Goal: Book appointment/travel/reservation

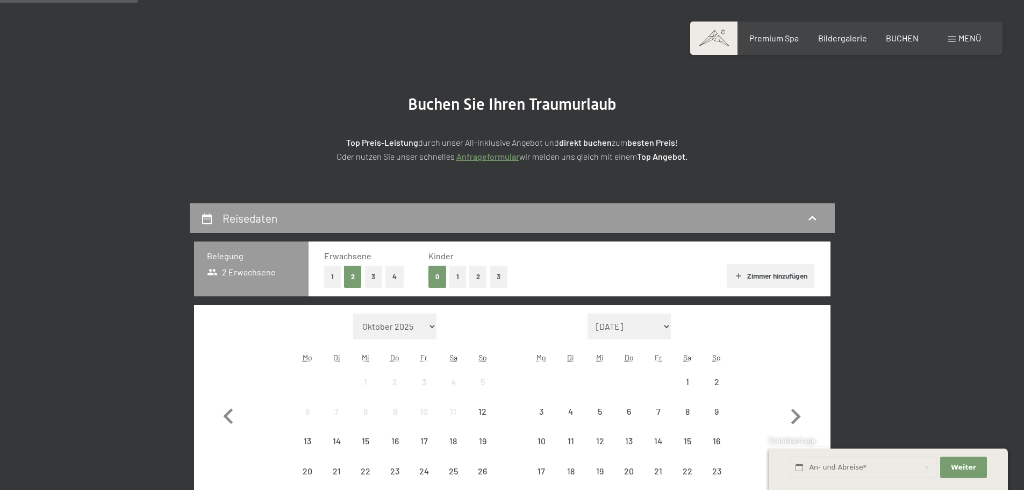
scroll to position [161, 0]
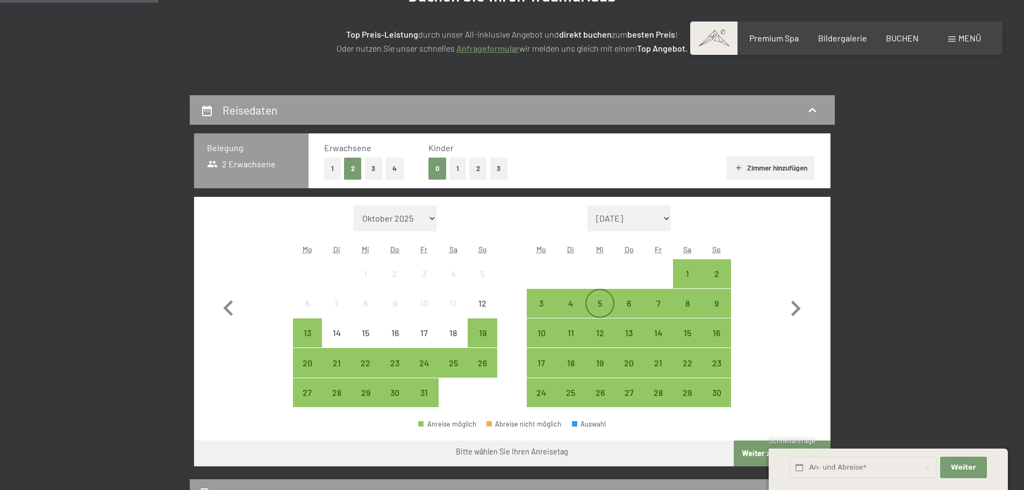
click at [599, 306] on div "5" at bounding box center [599, 312] width 27 height 27
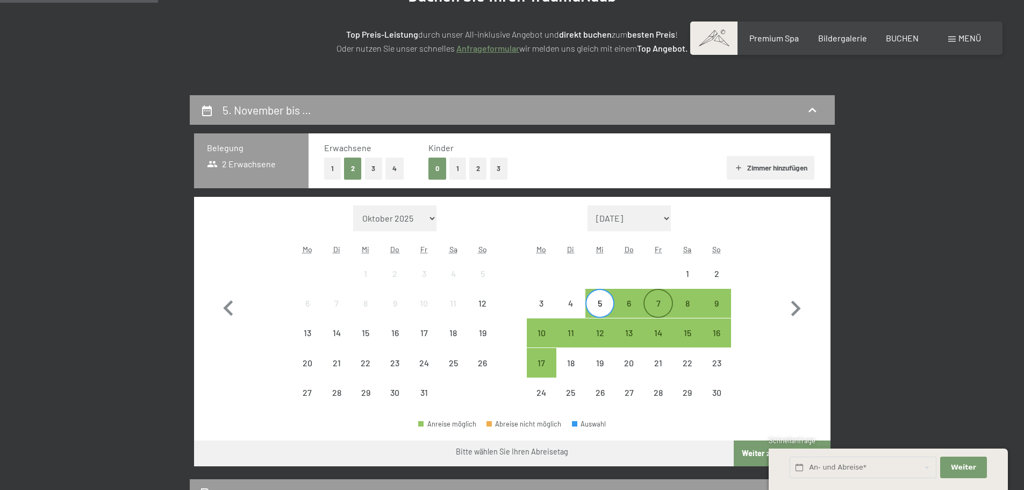
click at [660, 305] on div "7" at bounding box center [658, 312] width 27 height 27
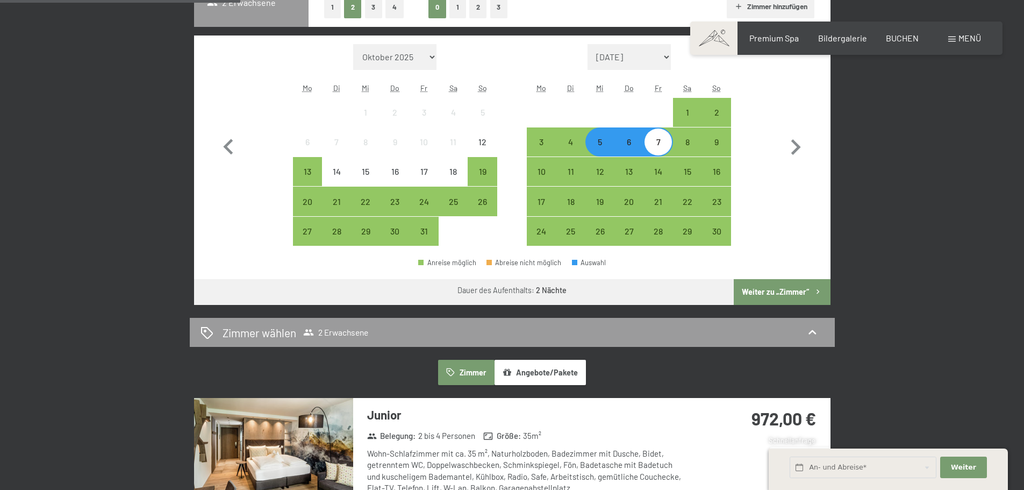
click at [775, 290] on button "Weiter zu „Zimmer“" at bounding box center [782, 292] width 96 height 26
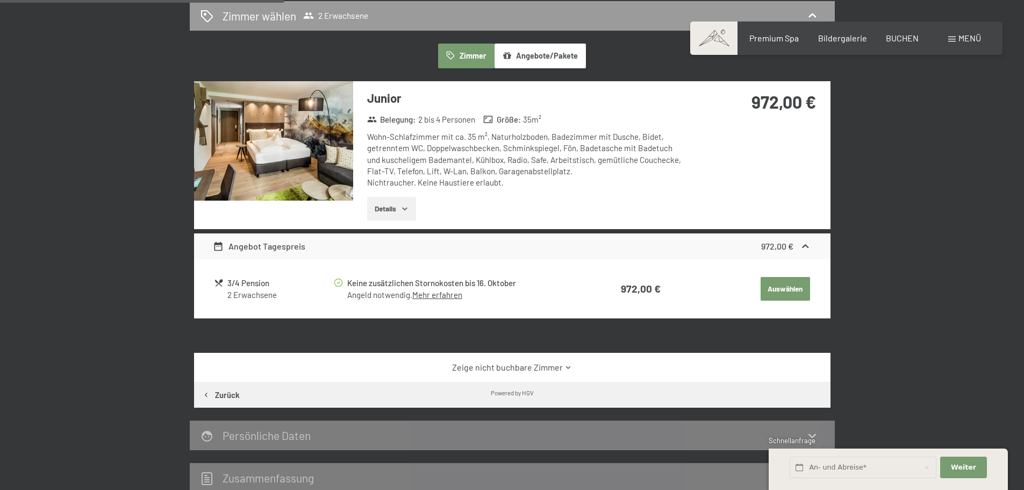
scroll to position [364, 0]
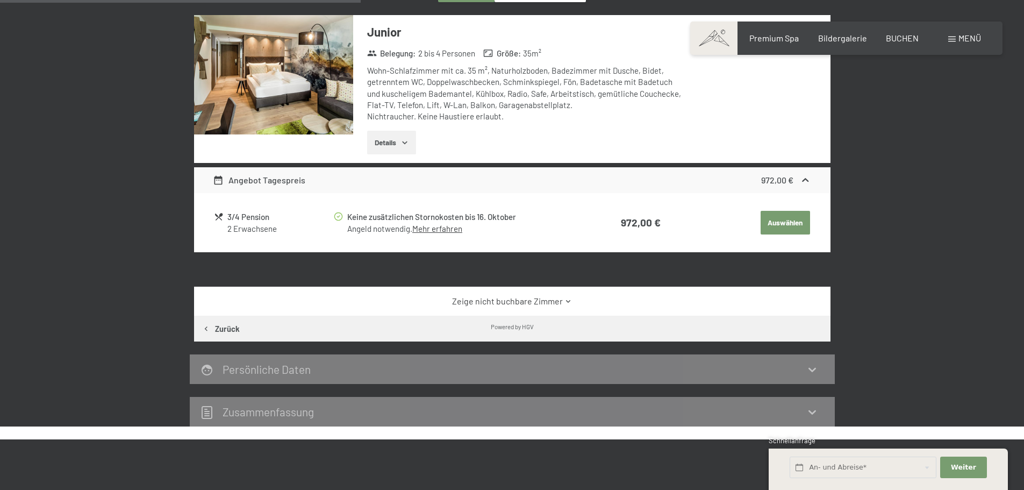
click at [269, 211] on div "3/4 Pension" at bounding box center [279, 217] width 105 height 12
click at [656, 228] on td "972,00 €" at bounding box center [616, 222] width 89 height 27
click at [439, 230] on link "Mehr erfahren" at bounding box center [437, 229] width 50 height 10
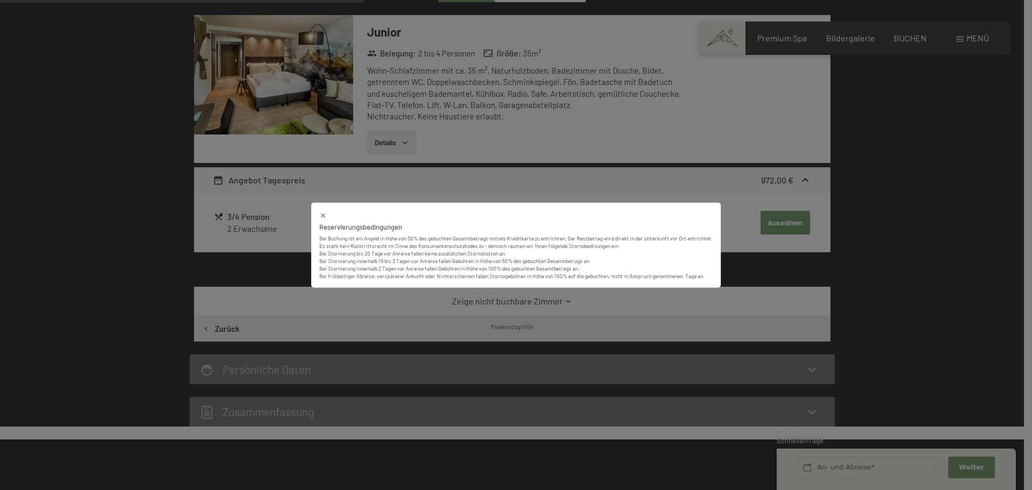
click at [668, 218] on div at bounding box center [515, 214] width 393 height 9
click at [519, 167] on div "Reservierungsbedingungen Bei Buchung ist ein Angeld in Höhe von 30% des gebucht…" at bounding box center [516, 245] width 1032 height 490
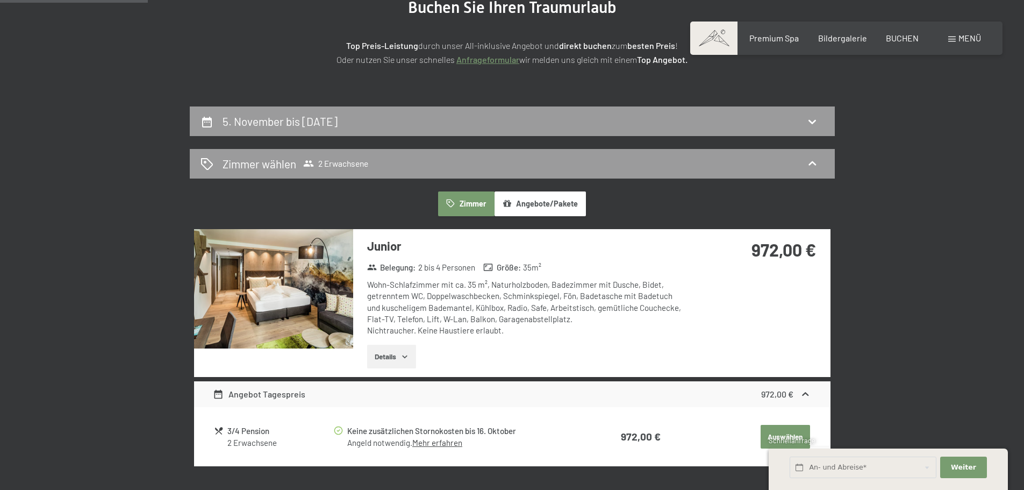
scroll to position [149, 0]
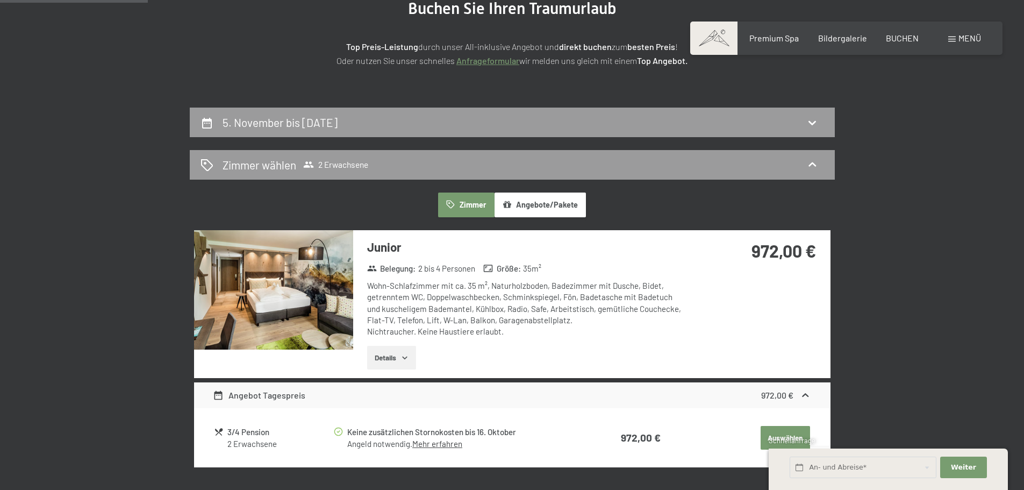
click at [390, 356] on button "Details" at bounding box center [391, 358] width 49 height 24
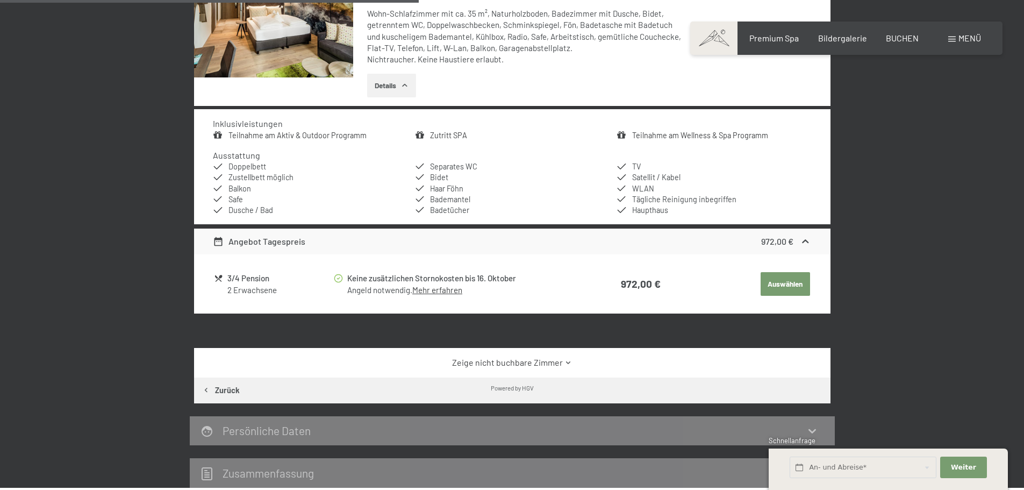
scroll to position [471, 0]
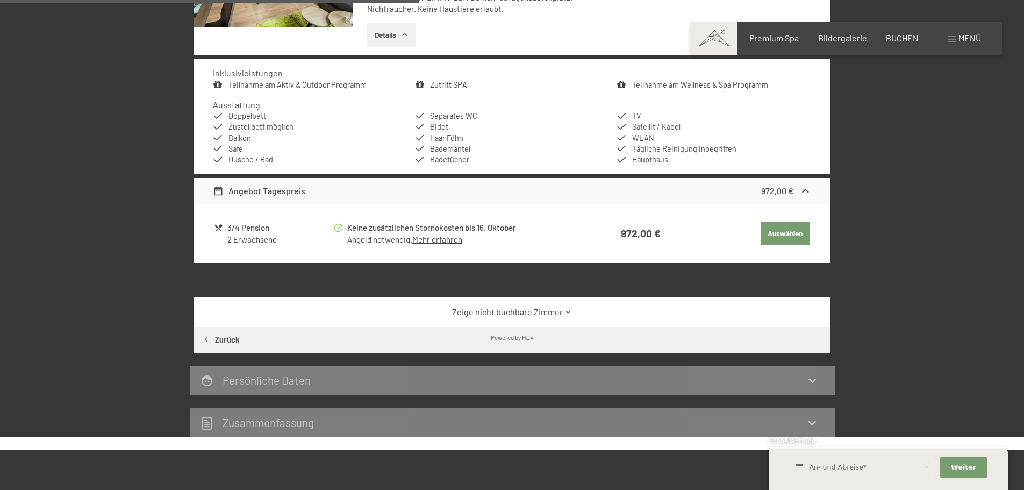
click at [498, 312] on link "Zeige nicht buchbare Zimmer" at bounding box center [512, 312] width 598 height 12
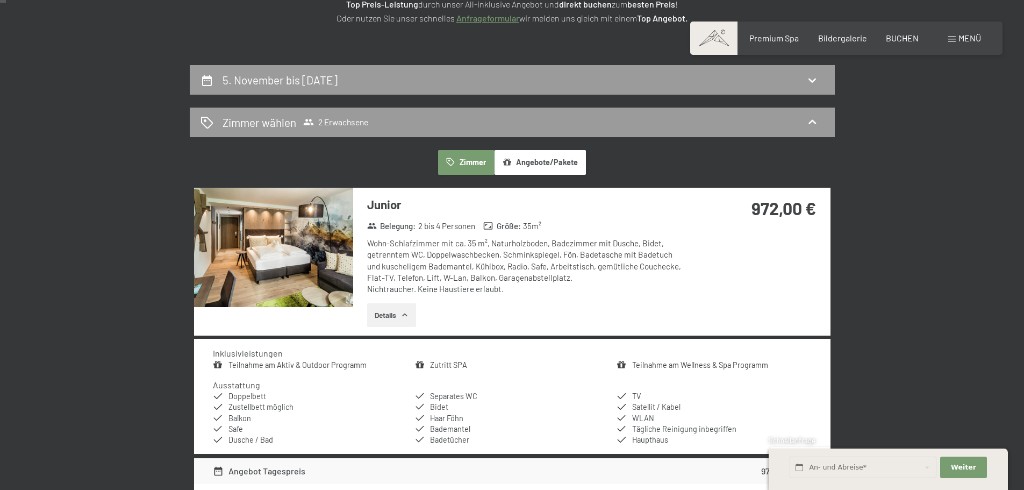
scroll to position [0, 0]
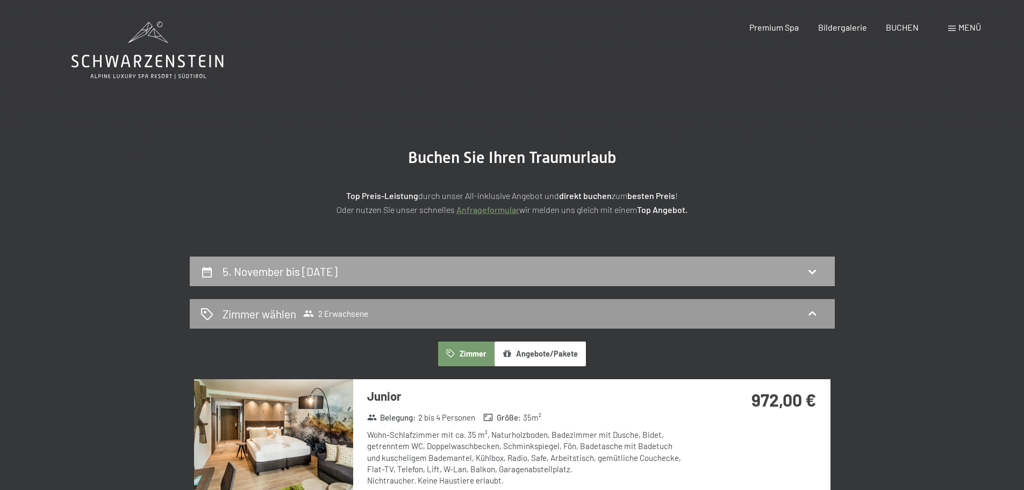
click at [400, 272] on div "5. November bis 7. November 2025" at bounding box center [513, 271] width 624 height 16
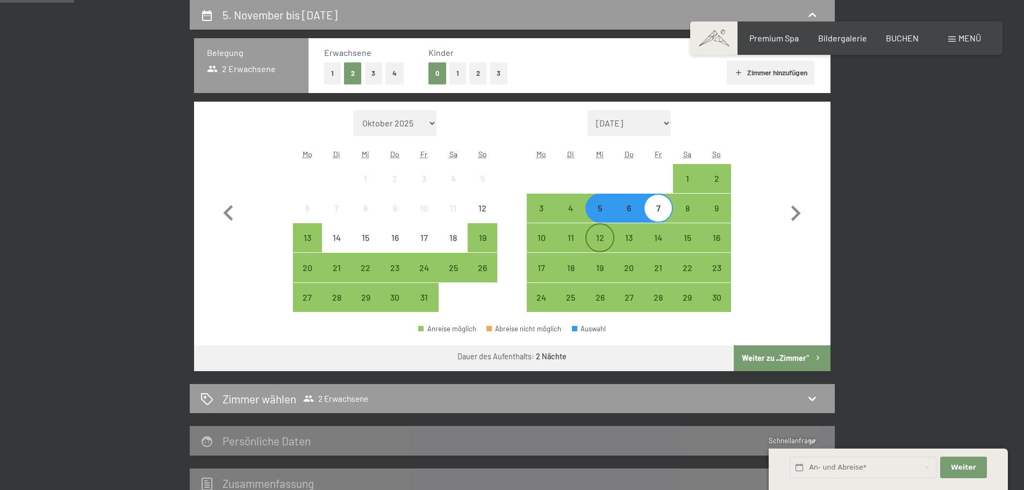
click at [599, 246] on div "12" at bounding box center [599, 246] width 27 height 27
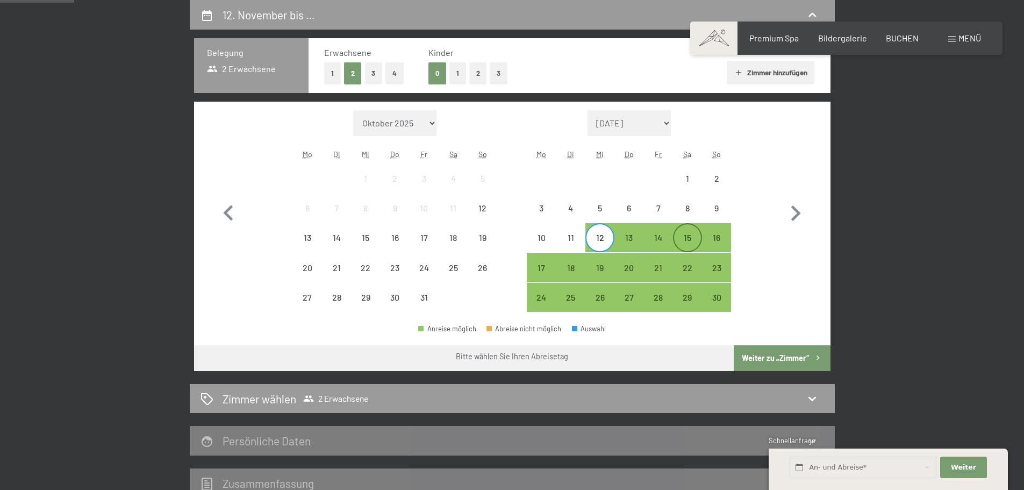
click at [679, 238] on div "15" at bounding box center [687, 246] width 27 height 27
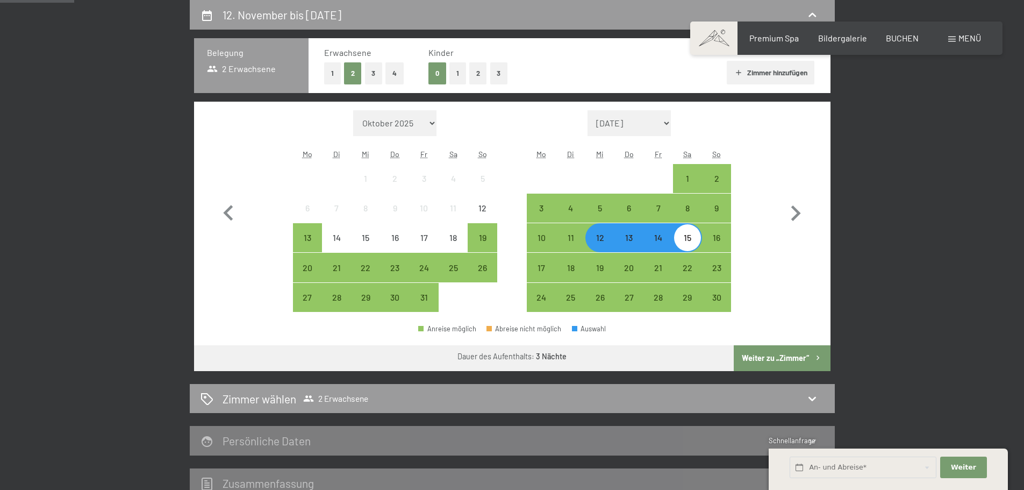
click at [743, 353] on button "Weiter zu „Zimmer“" at bounding box center [782, 358] width 96 height 26
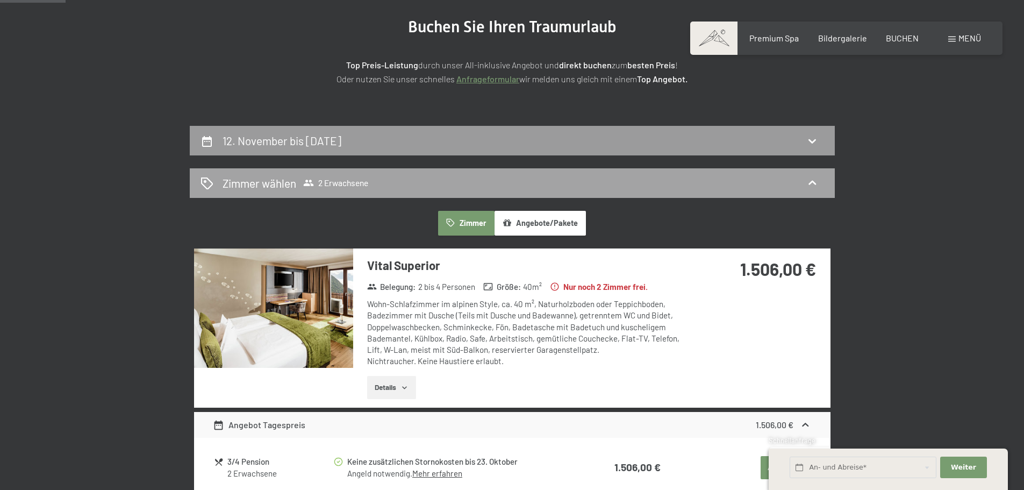
scroll to position [0, 0]
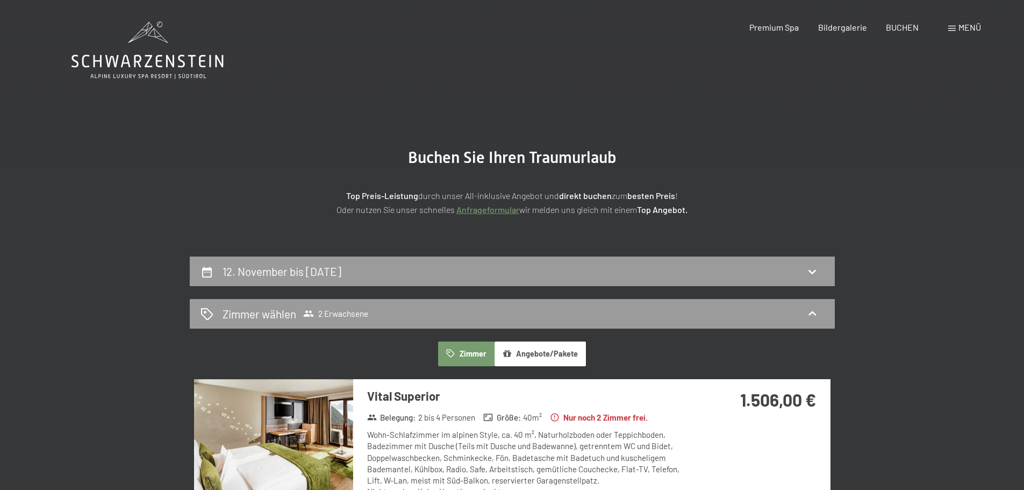
drag, startPoint x: 898, startPoint y: 27, endPoint x: 887, endPoint y: 32, distance: 12.0
click at [898, 27] on span "BUCHEN" at bounding box center [902, 27] width 33 height 10
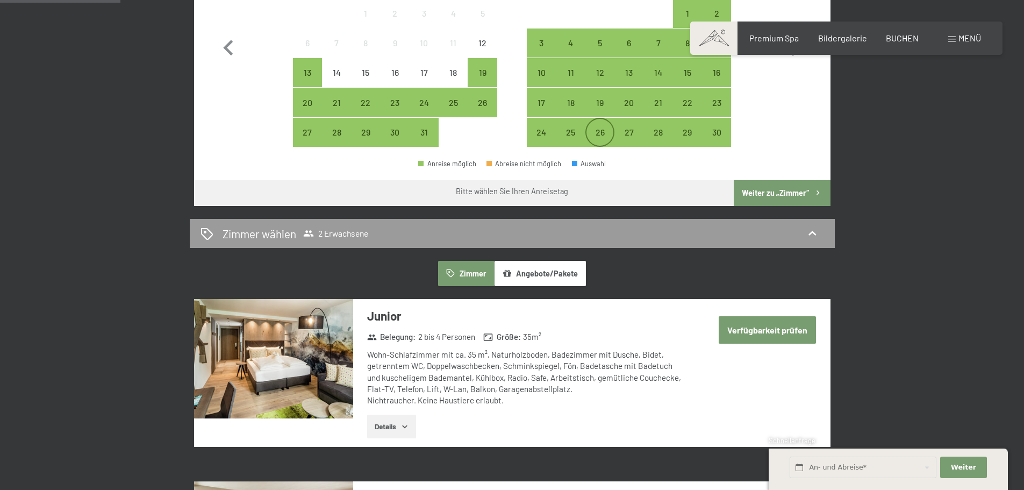
scroll to position [430, 0]
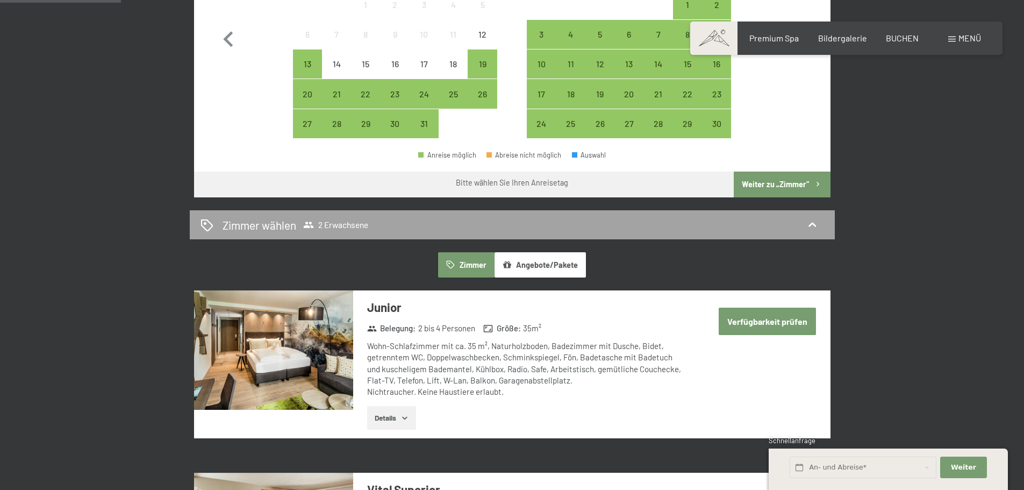
click at [358, 220] on span "2 Erwachsene" at bounding box center [335, 224] width 65 height 11
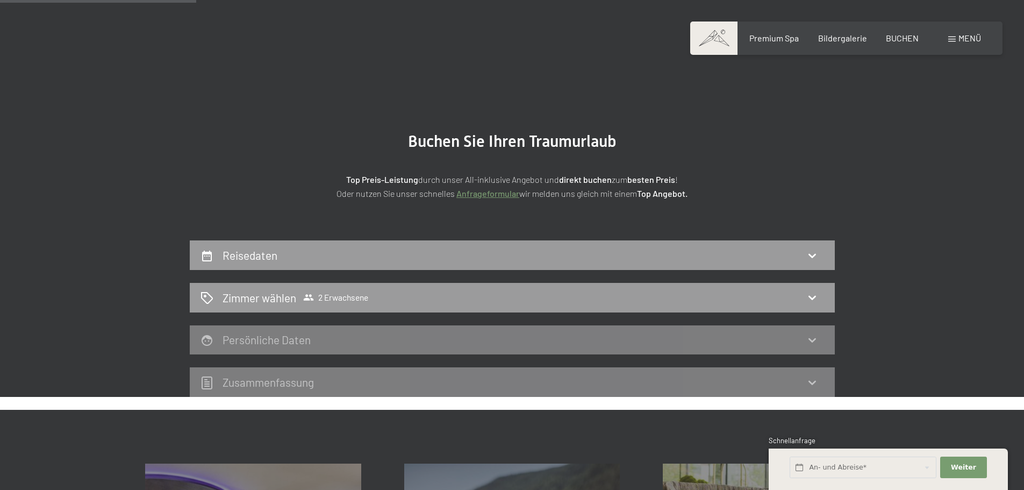
scroll to position [0, 0]
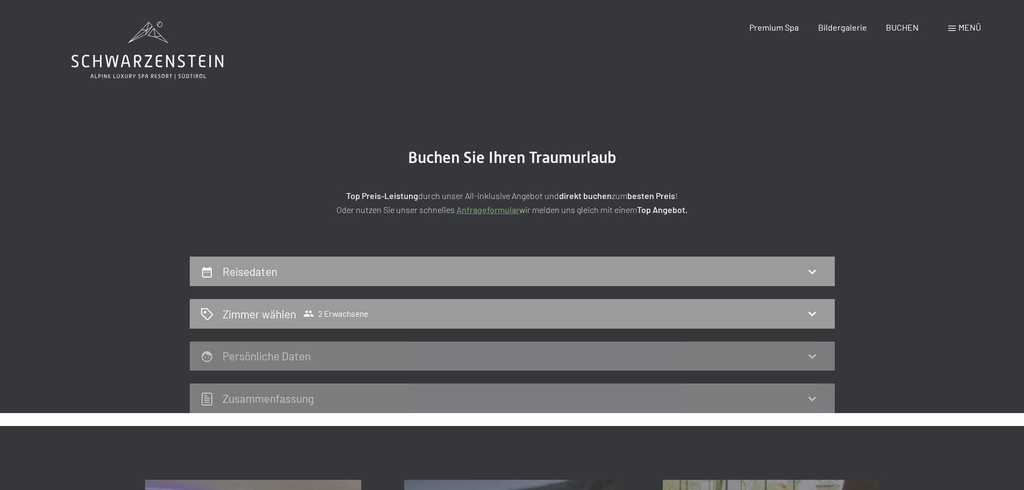
click at [145, 64] on icon at bounding box center [147, 51] width 152 height 58
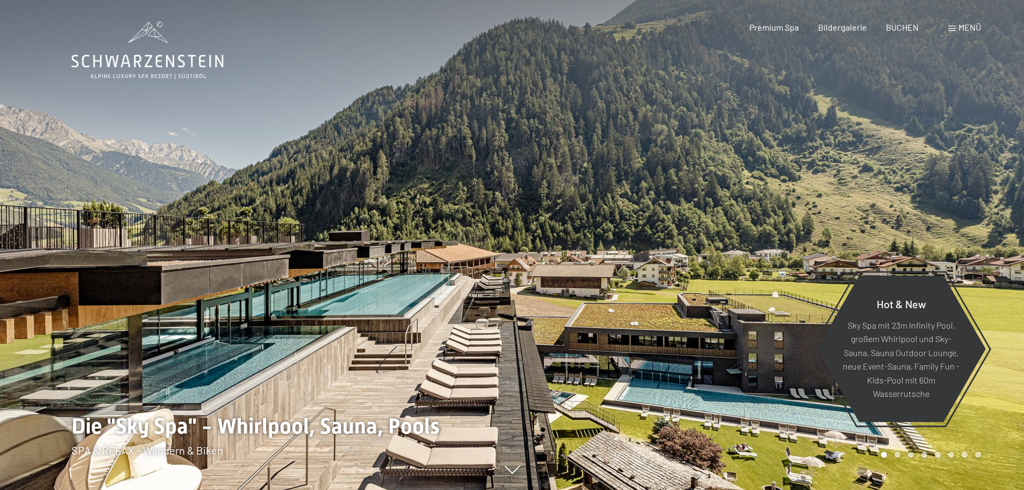
click at [958, 31] on span "Menü" at bounding box center [969, 27] width 23 height 10
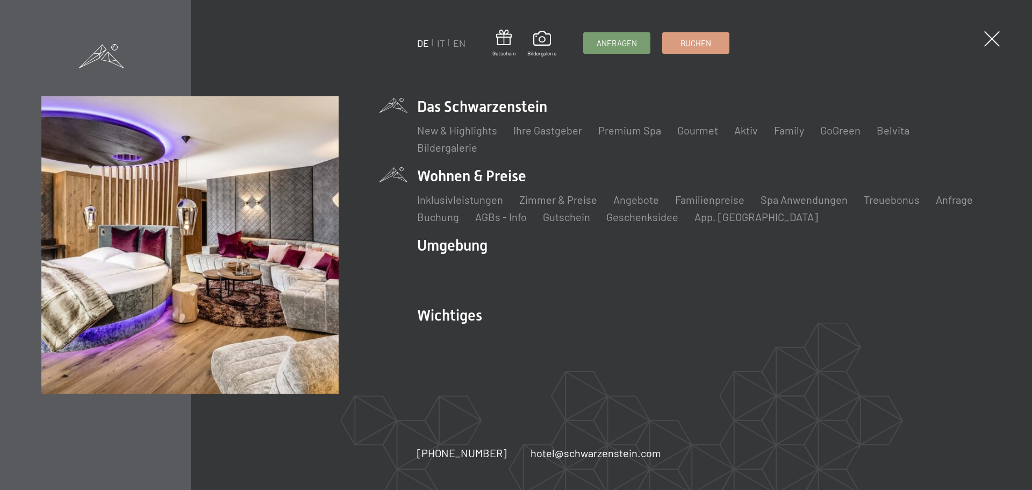
click at [474, 174] on li "Wohnen & Preise Inklusivleistungen Zimmer & Preise Liste Angebote Liste Familie…" at bounding box center [704, 195] width 574 height 59
click at [539, 200] on link "Zimmer & Preise" at bounding box center [558, 199] width 78 height 13
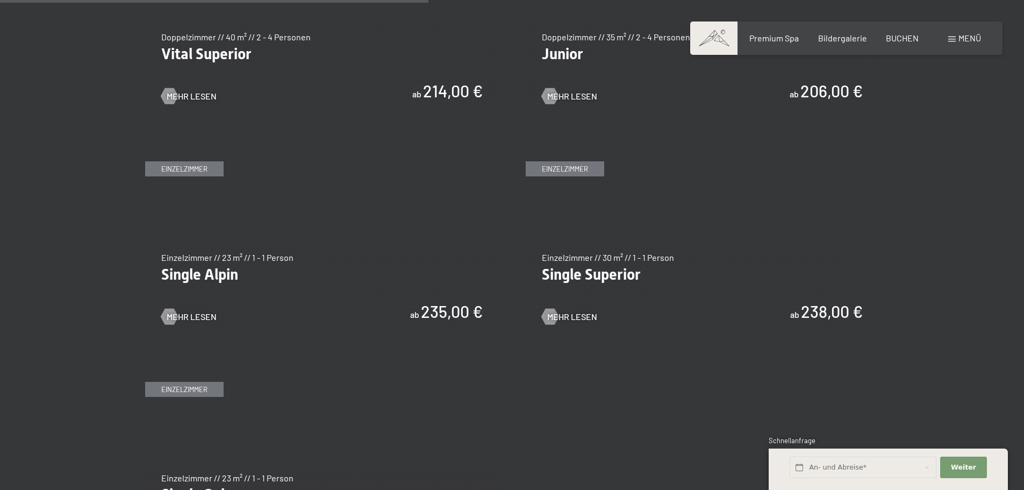
scroll to position [1344, 0]
